Goal: Transaction & Acquisition: Book appointment/travel/reservation

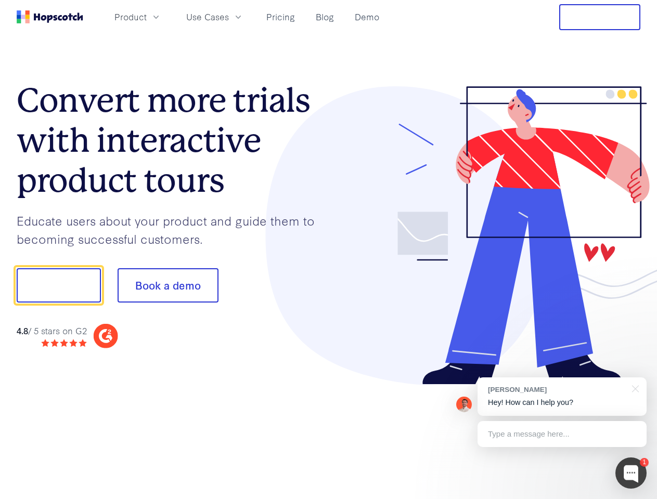
click at [329, 250] on div at bounding box center [485, 235] width 312 height 299
click at [147, 17] on span "Product" at bounding box center [130, 16] width 32 height 13
click at [229, 17] on span "Use Cases" at bounding box center [207, 16] width 43 height 13
click at [599, 17] on button "Free Trial" at bounding box center [599, 17] width 81 height 26
click at [58, 285] on button "Show me!" at bounding box center [59, 285] width 84 height 34
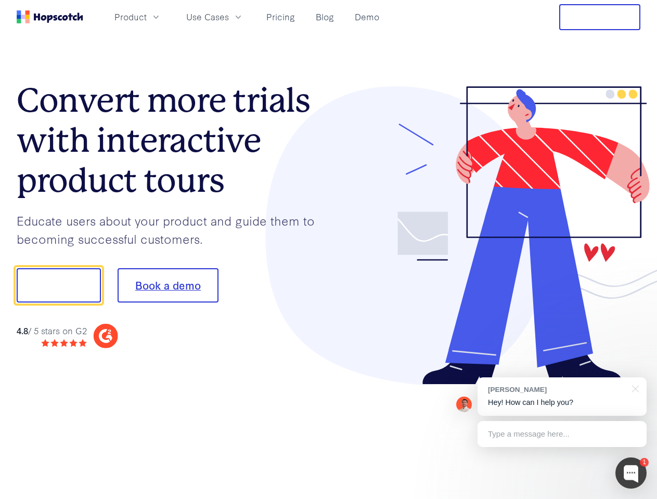
click at [167, 285] on button "Book a demo" at bounding box center [167, 285] width 101 height 34
click at [631, 473] on div at bounding box center [630, 472] width 31 height 31
click at [561, 397] on div "[PERSON_NAME] Hey! How can I help you?" at bounding box center [561, 396] width 169 height 38
click at [633, 388] on div at bounding box center [548, 284] width 195 height 347
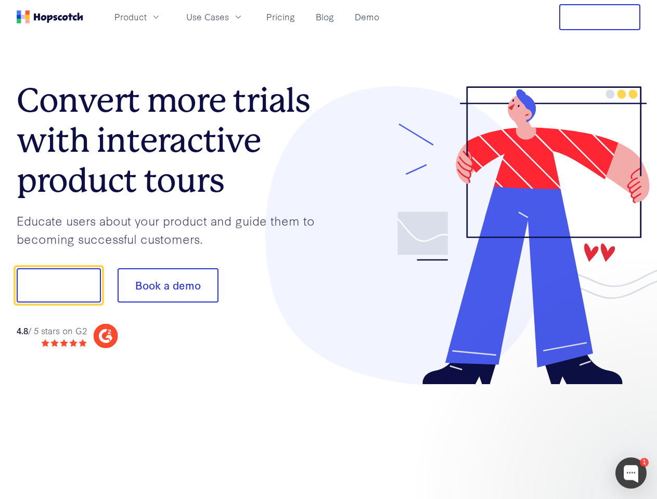
click at [561, 434] on div at bounding box center [548, 353] width 195 height 207
